Goal: Navigation & Orientation: Go to known website

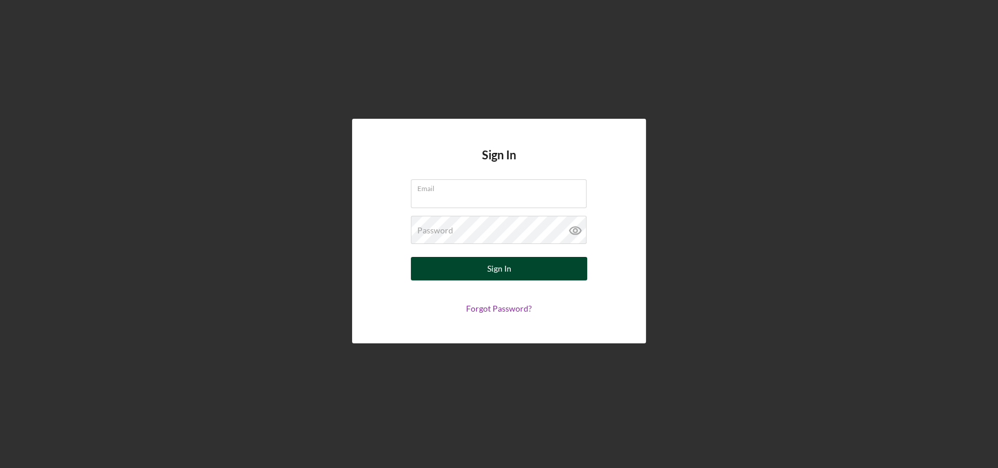
type input "[EMAIL_ADDRESS][DOMAIN_NAME]"
click at [516, 269] on button "Sign In" at bounding box center [499, 269] width 176 height 24
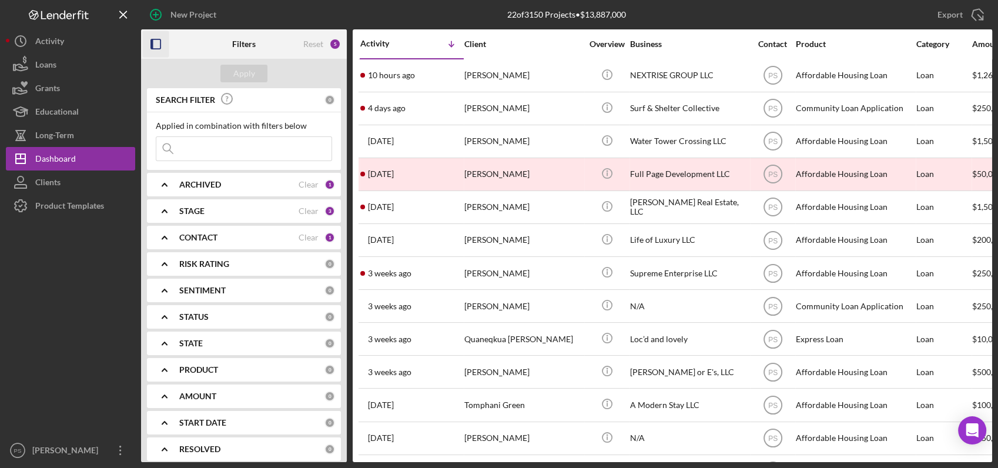
click at [156, 45] on icon "button" at bounding box center [156, 44] width 26 height 26
